Goal: Check status: Check status

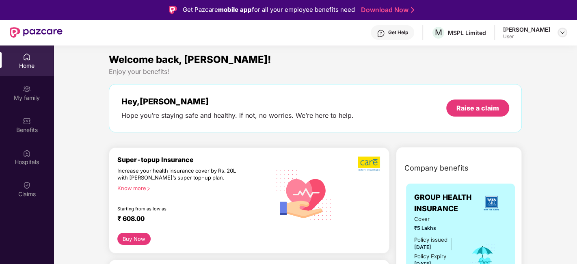
click at [561, 32] on img at bounding box center [563, 32] width 7 height 7
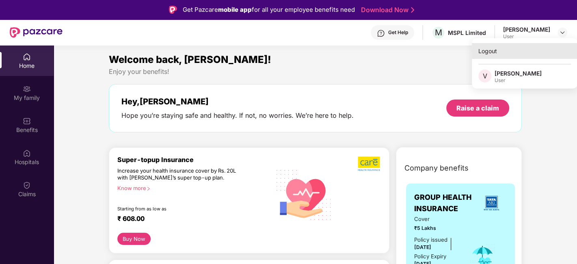
click at [501, 58] on div "Logout" at bounding box center [525, 51] width 106 height 16
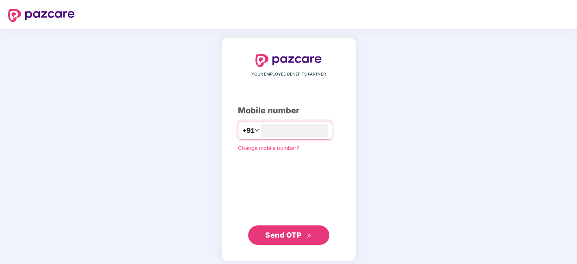
type input "**********"
click at [315, 239] on button "Send OTP" at bounding box center [288, 236] width 81 height 20
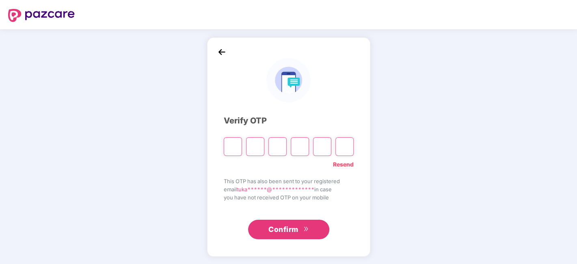
type input "*"
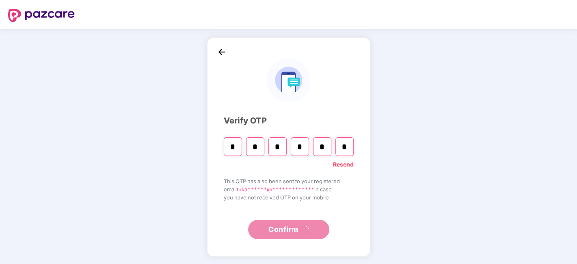
type input "*"
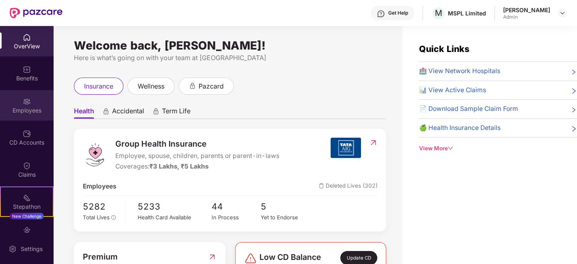
click at [26, 108] on div "Employees" at bounding box center [27, 110] width 54 height 8
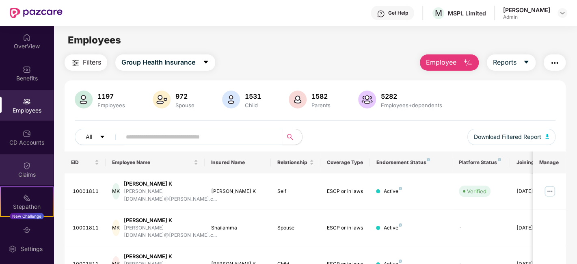
click at [23, 174] on div "Claims" at bounding box center [27, 175] width 54 height 8
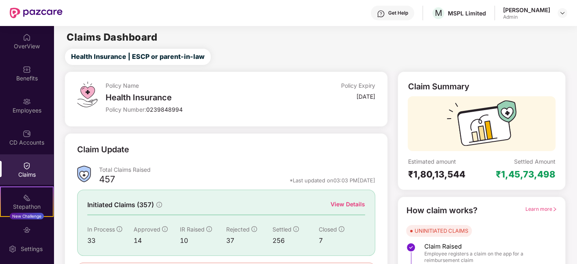
click at [337, 206] on div "View Details" at bounding box center [348, 204] width 35 height 9
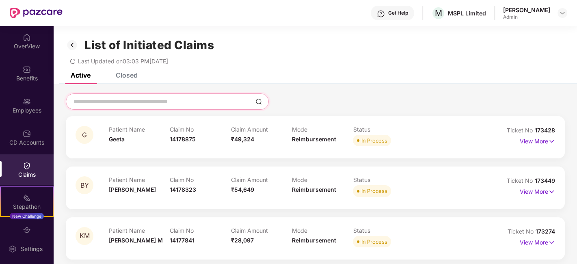
click at [167, 98] on input at bounding box center [163, 102] width 180 height 9
paste input "********"
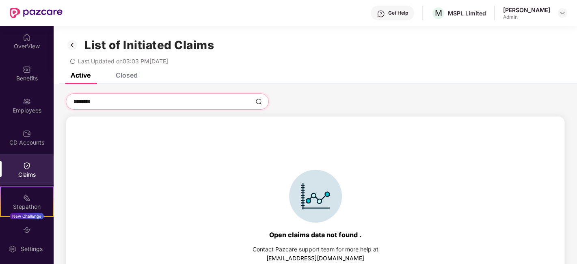
drag, startPoint x: 167, startPoint y: 97, endPoint x: 60, endPoint y: 105, distance: 108.0
click at [60, 105] on div "******** Open claims data not found . Contact Pazcare support team for more hel…" at bounding box center [316, 196] width 524 height 206
type input "********"
click at [76, 49] on img at bounding box center [72, 45] width 13 height 14
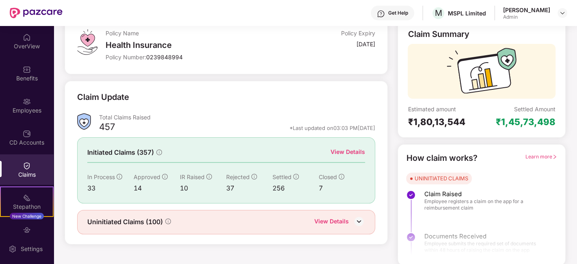
scroll to position [53, 0]
click at [201, 229] on div "Uninitiated Claims (100) View Details" at bounding box center [226, 221] width 298 height 24
click at [201, 217] on div "Uninitiated Claims (100) View Details" at bounding box center [226, 221] width 278 height 11
click at [360, 221] on img at bounding box center [359, 221] width 12 height 12
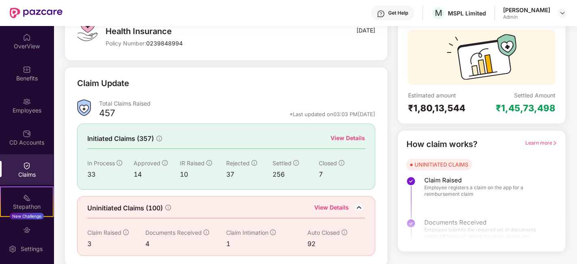
scroll to position [0, 0]
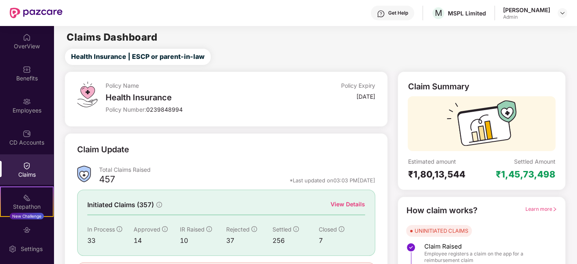
click at [352, 194] on div "Initiated Claims (357) View Details In Process 33 Approved 14 IR Raised 10 Reje…" at bounding box center [226, 223] width 298 height 66
click at [349, 208] on div "View Details" at bounding box center [348, 205] width 35 height 10
click at [349, 207] on div "View Details" at bounding box center [348, 204] width 35 height 9
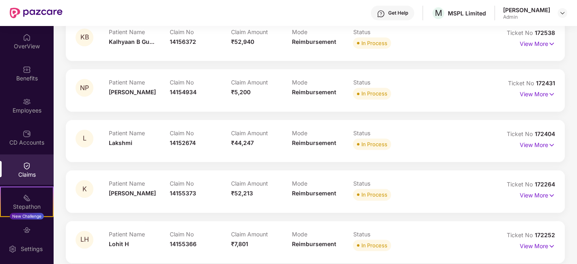
scroll to position [361, 0]
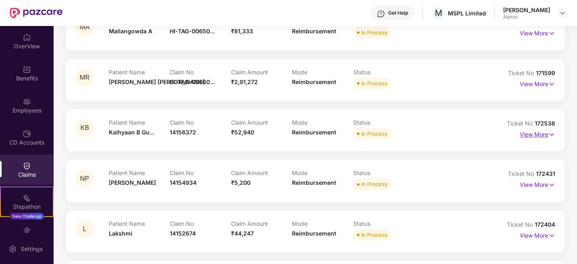
click at [547, 135] on p "View More" at bounding box center [537, 133] width 35 height 11
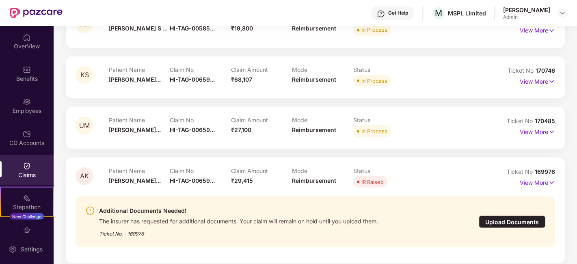
scroll to position [1128, 0]
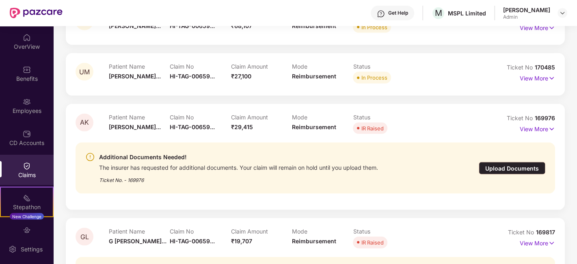
click at [510, 169] on div "Upload Documents" at bounding box center [512, 168] width 67 height 13
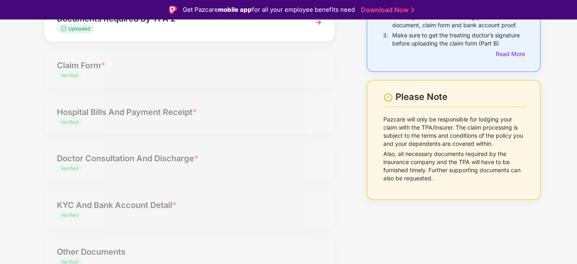
scroll to position [0, 0]
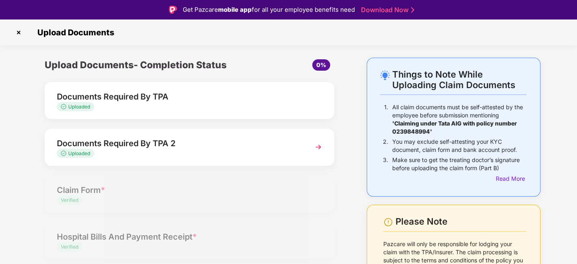
click at [17, 35] on img at bounding box center [18, 32] width 13 height 13
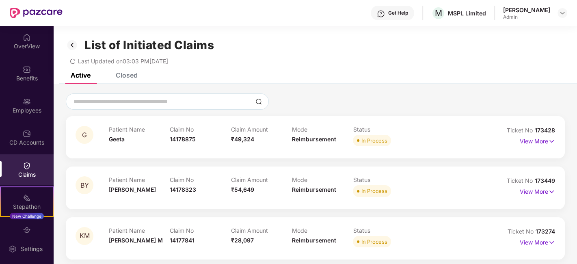
click at [137, 70] on div "List of Initiated Claims Last Updated on 03:03 PM[DATE]" at bounding box center [316, 49] width 524 height 47
click at [134, 76] on div "Closed" at bounding box center [127, 75] width 22 height 8
click at [117, 72] on div "List of Initiated Claims Last Updated on 03:03 PM[DATE]" at bounding box center [316, 49] width 524 height 47
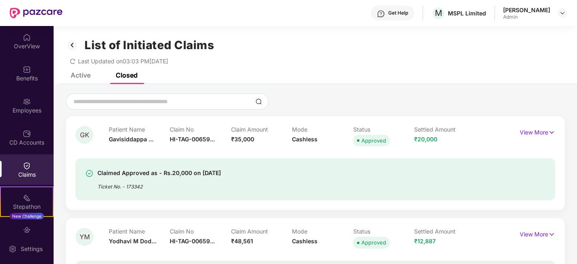
click at [129, 75] on div "Closed" at bounding box center [127, 75] width 22 height 8
click at [125, 98] on input at bounding box center [163, 102] width 180 height 9
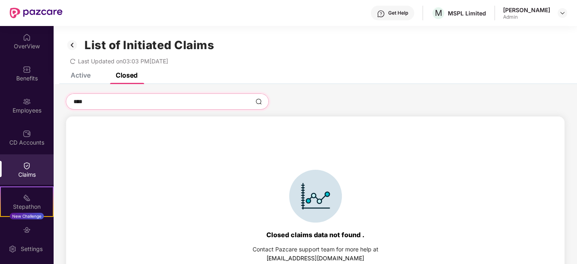
type input "********"
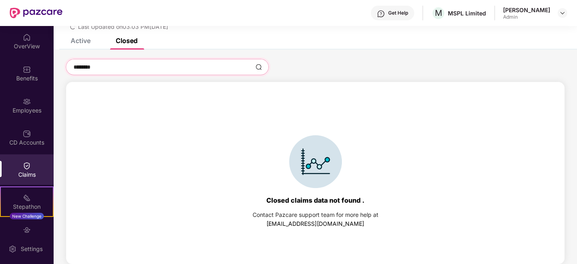
scroll to position [35, 0]
drag, startPoint x: 116, startPoint y: 66, endPoint x: 13, endPoint y: 67, distance: 103.6
click at [13, 67] on div "OverView Benefits Employees CD Accounts Claims Stepathon New Challenge Endorsem…" at bounding box center [288, 145] width 577 height 238
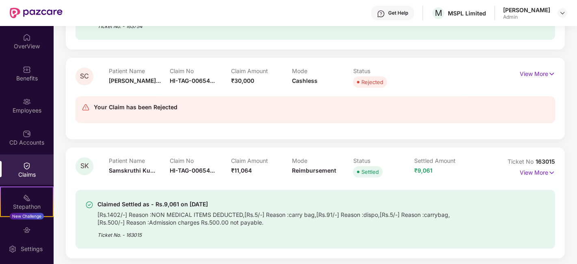
scroll to position [2619, 0]
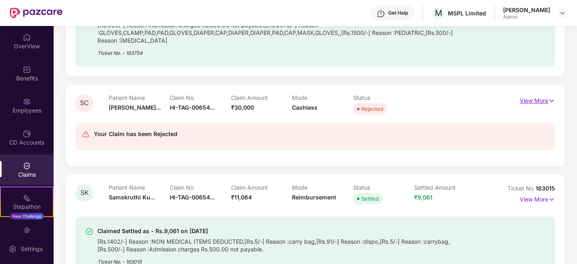
click at [541, 98] on p "View More" at bounding box center [537, 99] width 35 height 11
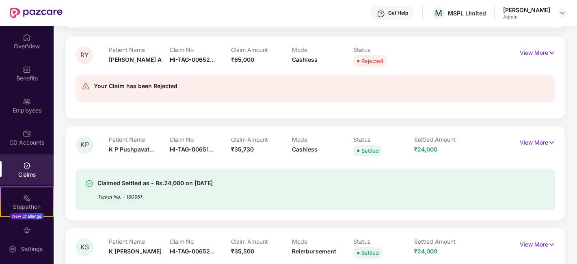
scroll to position [5012, 0]
